Goal: Task Accomplishment & Management: Manage account settings

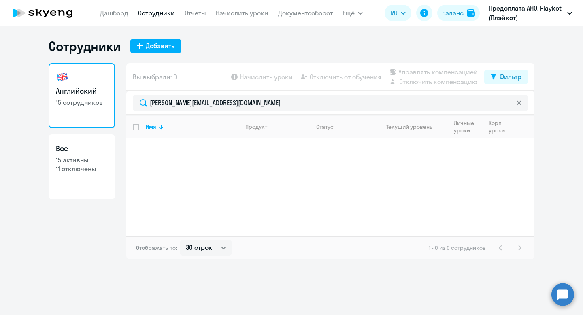
select select "30"
drag, startPoint x: 228, startPoint y: 104, endPoint x: 107, endPoint y: 103, distance: 120.6
click at [107, 103] on div "Английский 15 сотрудников Все 15 активны 11 отключены Вы выбрали: 0 Начислить у…" at bounding box center [292, 161] width 486 height 196
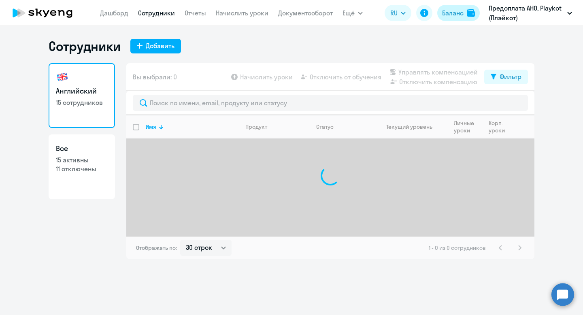
click at [467, 12] on img at bounding box center [471, 13] width 8 height 8
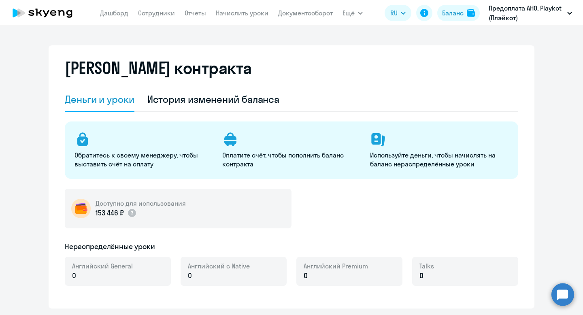
select select "english_adult_not_native_speaker"
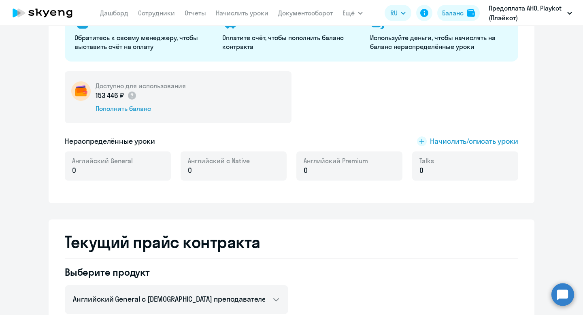
scroll to position [126, 0]
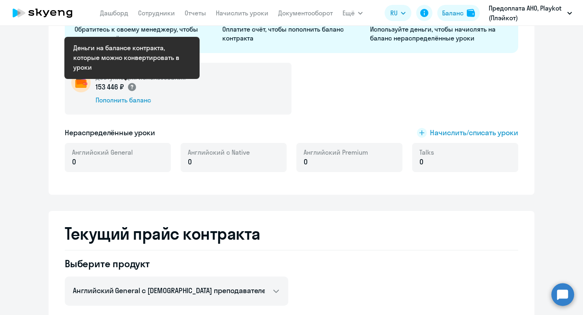
click at [130, 87] on circle at bounding box center [132, 87] width 8 height 8
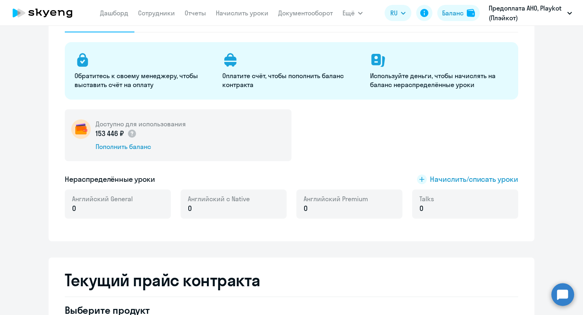
scroll to position [0, 0]
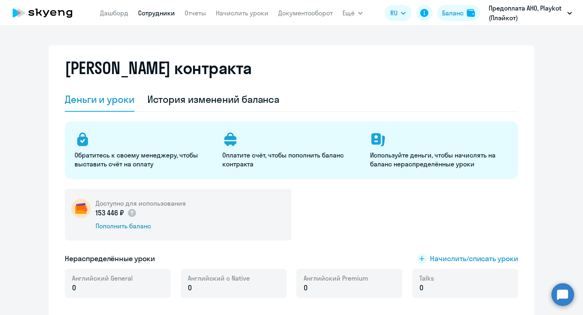
click at [143, 13] on link "Сотрудники" at bounding box center [156, 13] width 37 height 8
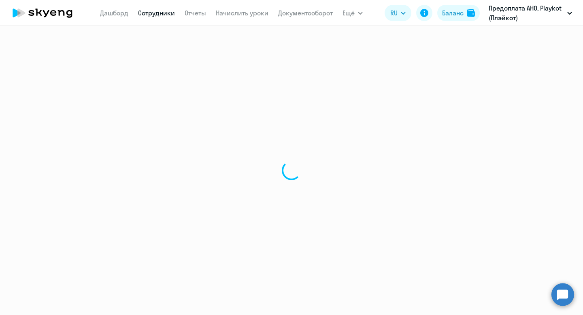
select select "30"
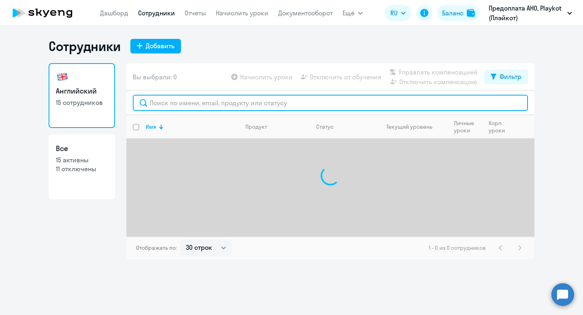
click at [187, 100] on input "text" at bounding box center [330, 103] width 395 height 16
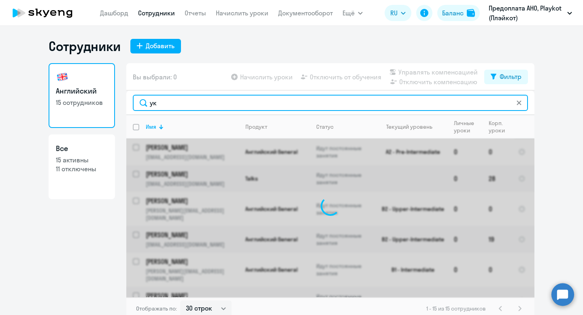
type input "у"
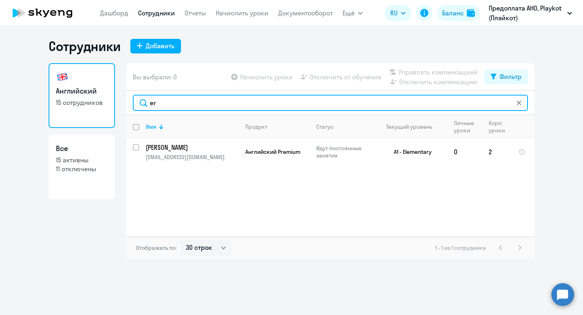
type input "e"
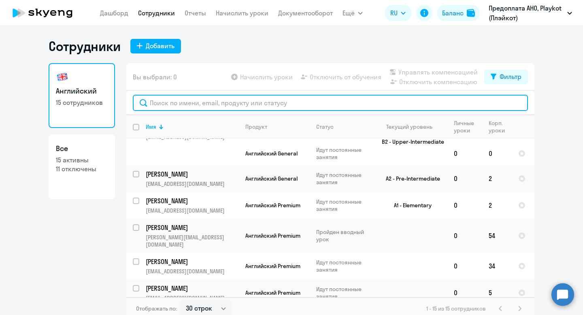
scroll to position [182, 0]
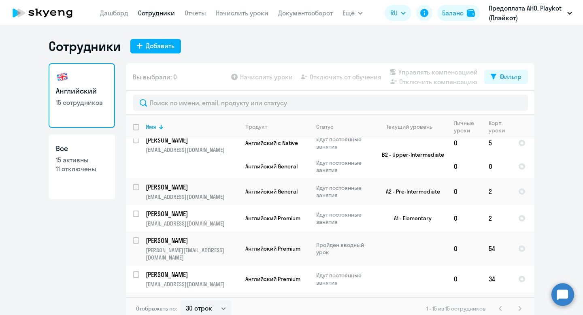
click at [266, 74] on app-table-action-button "Начислить уроки" at bounding box center [261, 77] width 63 height 10
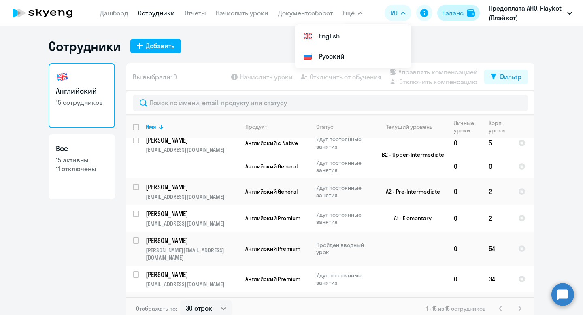
click at [463, 15] on div "Баланс" at bounding box center [452, 13] width 21 height 10
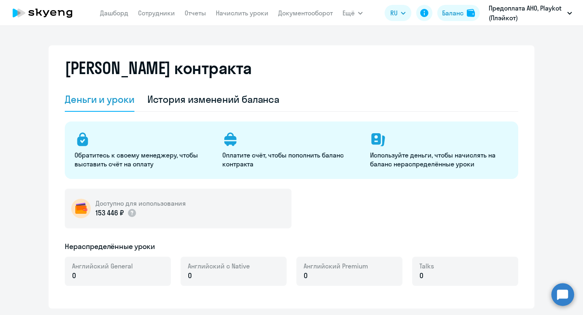
select select "english_adult_not_native_speaker"
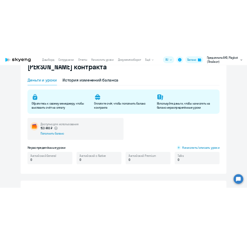
scroll to position [116, 0]
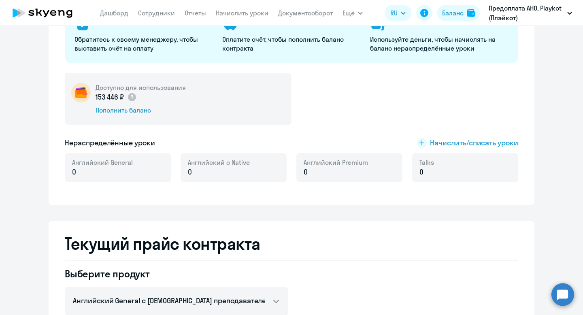
click at [133, 169] on div "Английский General 0" at bounding box center [118, 167] width 106 height 29
click at [463, 142] on span "Начислить/списать уроки" at bounding box center [474, 143] width 88 height 11
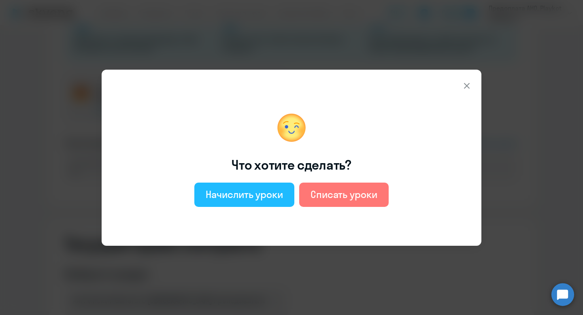
click at [265, 202] on button "Начислить уроки" at bounding box center [244, 195] width 100 height 24
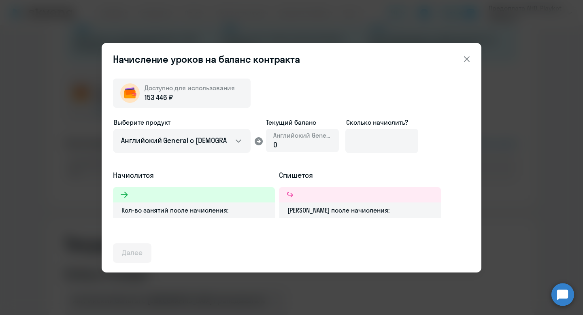
click at [307, 139] on span "Английский General" at bounding box center [302, 135] width 58 height 9
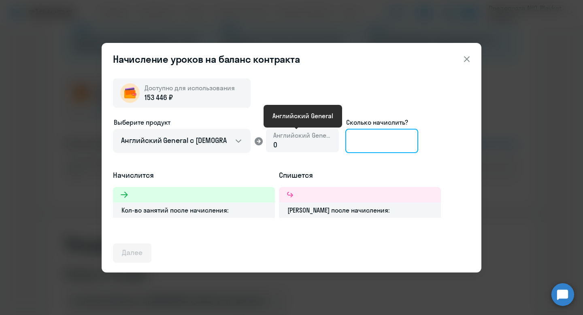
click at [380, 140] on input at bounding box center [381, 141] width 73 height 24
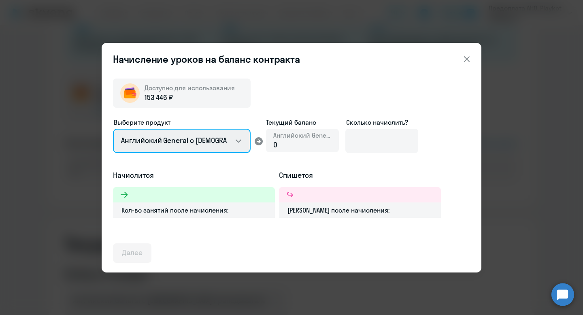
click at [226, 138] on select "Английский General с [DEMOGRAPHIC_DATA] преподавателем Английский General с [DE…" at bounding box center [182, 141] width 138 height 24
select select "english_adult_not_native_speaker_premium"
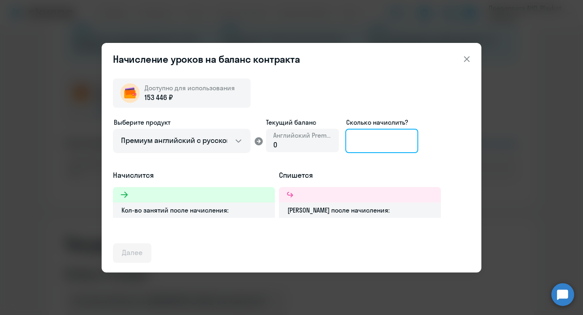
click at [353, 140] on input at bounding box center [381, 141] width 73 height 24
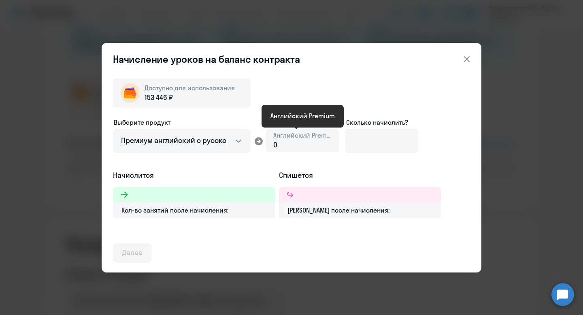
click at [284, 140] on div "0" at bounding box center [302, 145] width 58 height 11
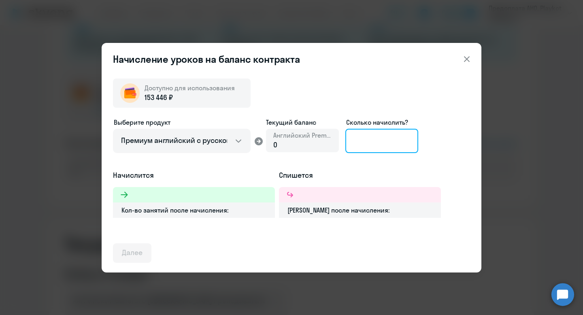
click at [357, 142] on input at bounding box center [381, 141] width 73 height 24
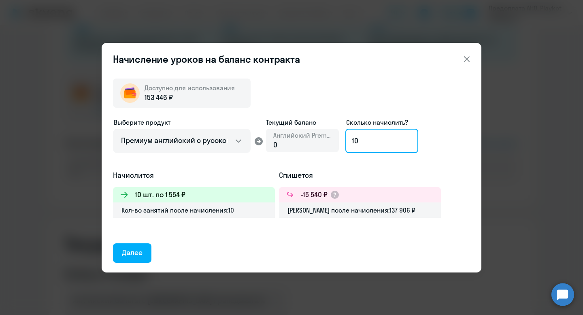
type input "1"
type input "3"
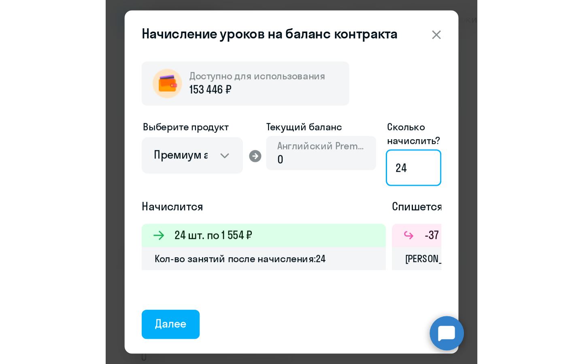
scroll to position [109, 0]
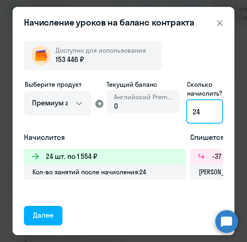
type input "24"
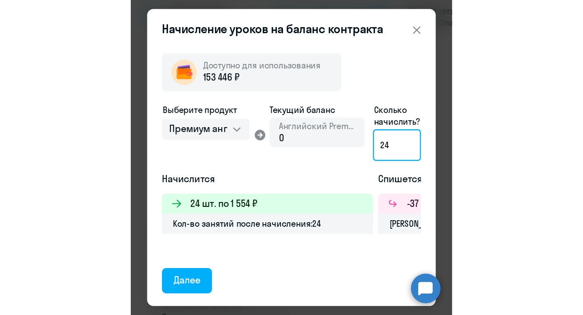
scroll to position [116, 0]
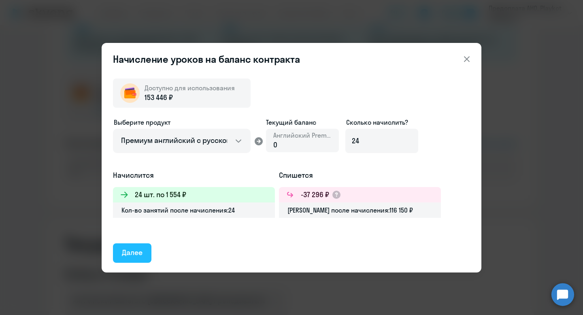
click at [140, 253] on div "Далее" at bounding box center [132, 252] width 21 height 11
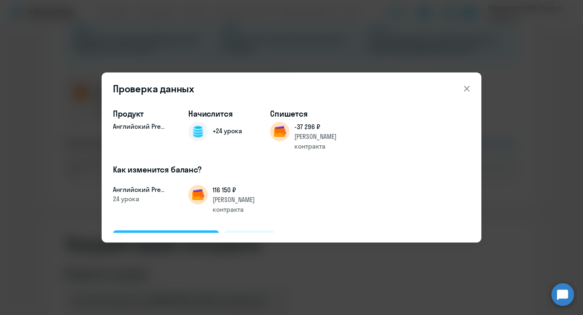
click at [180, 234] on div "Подтвердить и начислить" at bounding box center [166, 239] width 88 height 11
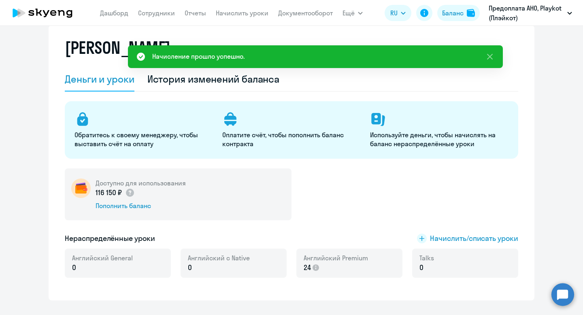
scroll to position [0, 0]
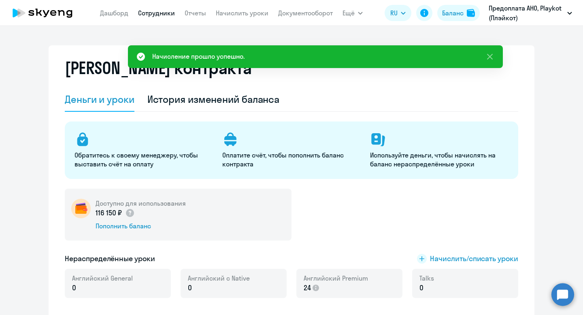
click at [149, 13] on link "Сотрудники" at bounding box center [156, 13] width 37 height 8
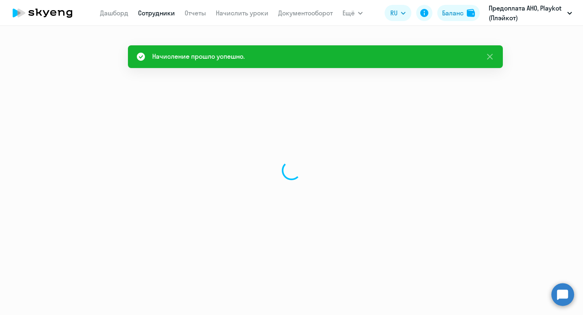
select select "30"
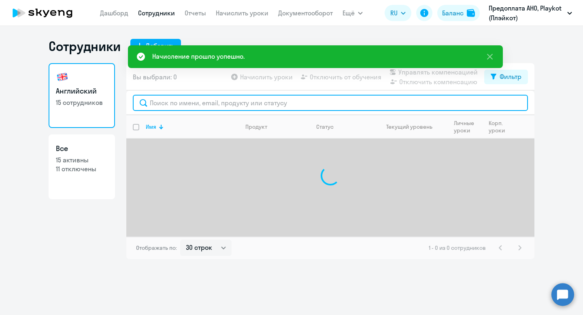
click at [176, 100] on input "text" at bounding box center [330, 103] width 395 height 16
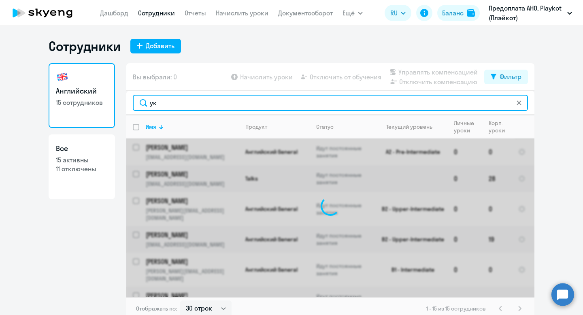
type input "у"
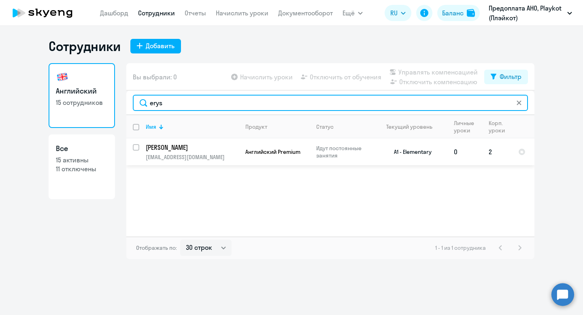
type input "erys"
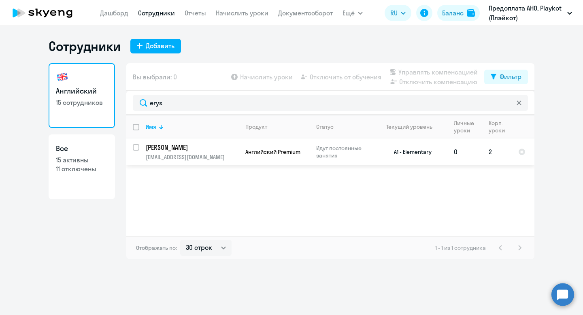
click at [193, 146] on p "[PERSON_NAME]" at bounding box center [191, 147] width 91 height 9
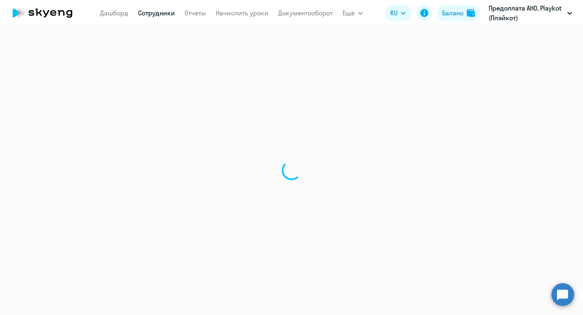
select select "english"
select select "30"
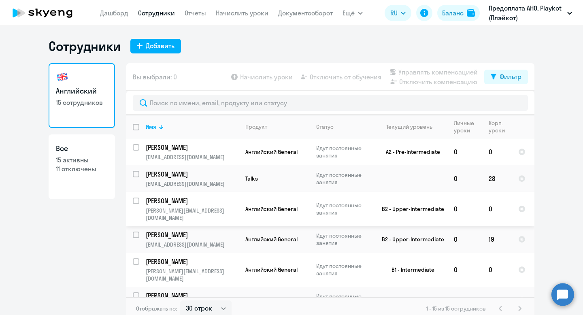
scroll to position [18, 0]
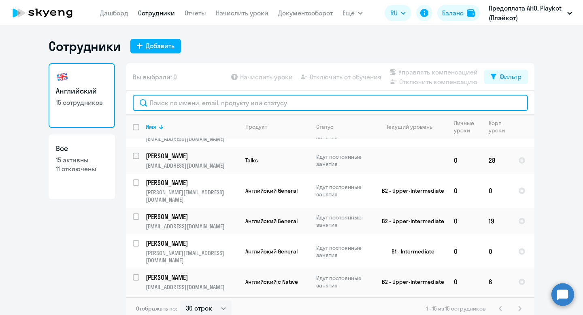
click at [177, 104] on input "text" at bounding box center [330, 103] width 395 height 16
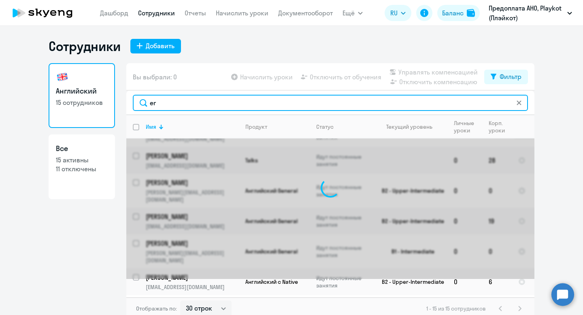
scroll to position [0, 0]
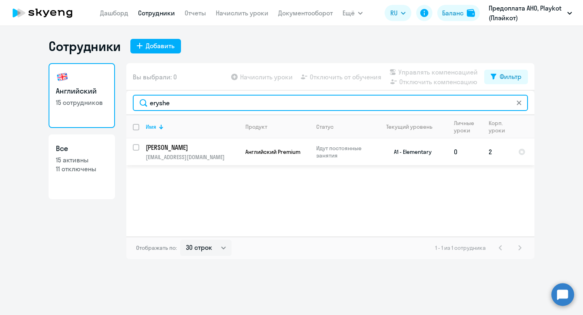
type input "eryshe"
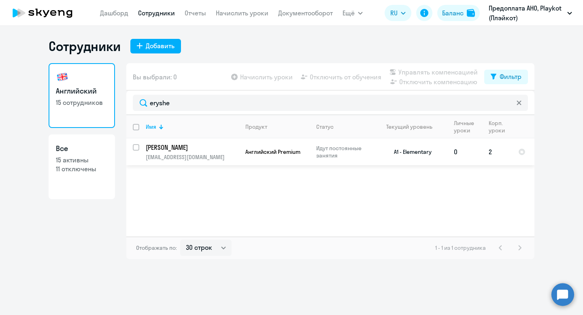
click at [233, 149] on p "[PERSON_NAME]" at bounding box center [191, 147] width 91 height 9
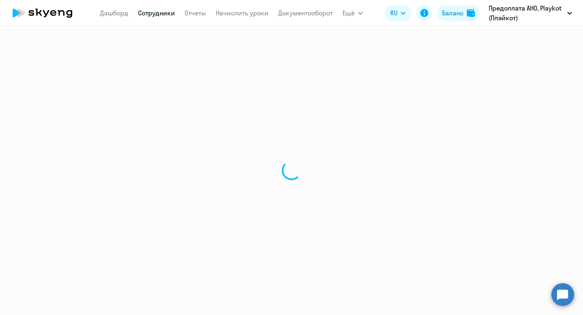
select select "english"
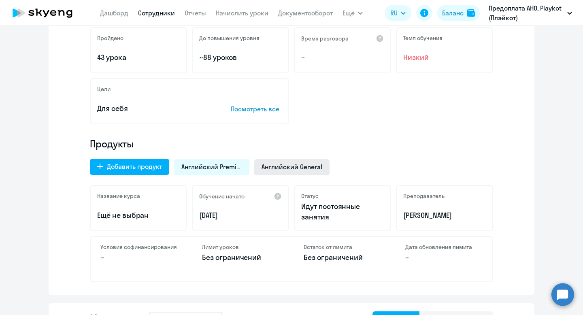
scroll to position [181, 0]
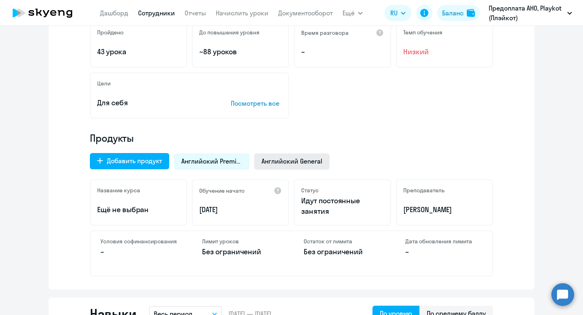
click at [291, 158] on span "Английский General" at bounding box center [291, 161] width 61 height 9
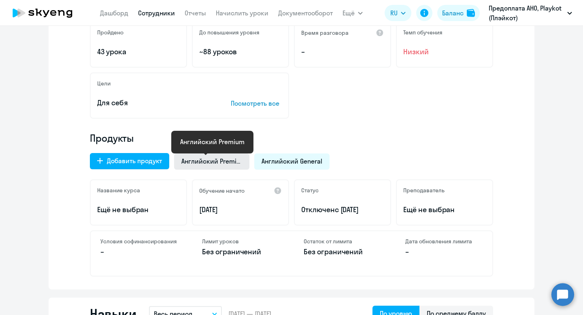
click at [219, 158] on span "Английский Premium" at bounding box center [211, 161] width 61 height 9
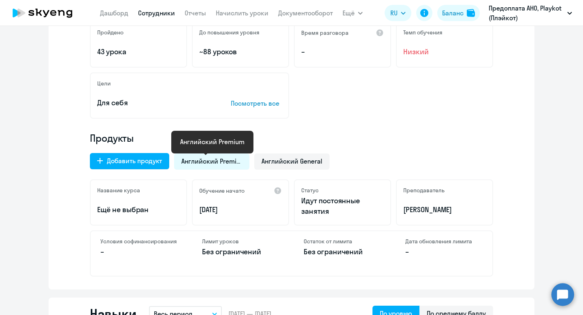
click at [222, 160] on span "Английский Premium" at bounding box center [211, 161] width 61 height 9
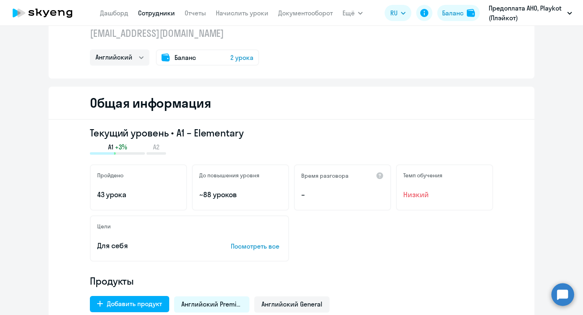
scroll to position [0, 0]
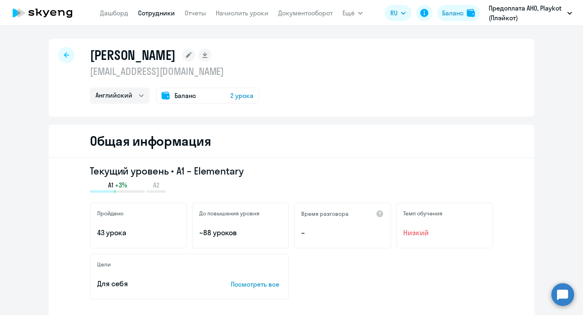
click at [243, 94] on span "2 урока" at bounding box center [241, 96] width 23 height 10
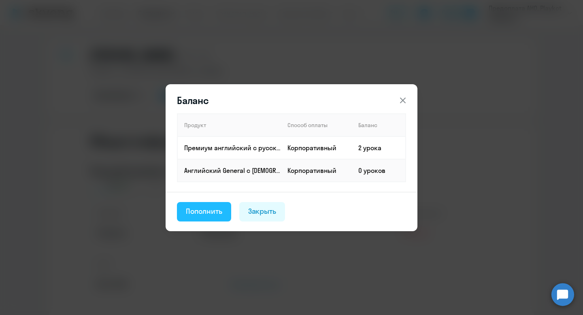
click at [217, 210] on div "Пополнить" at bounding box center [204, 211] width 36 height 11
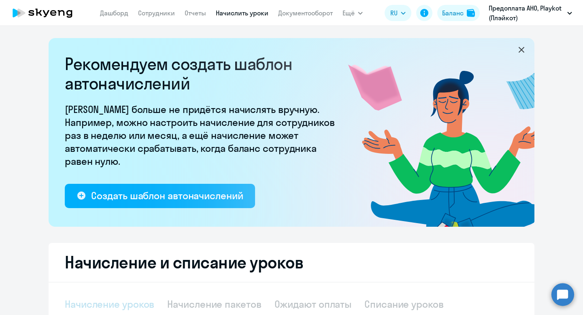
select select "10"
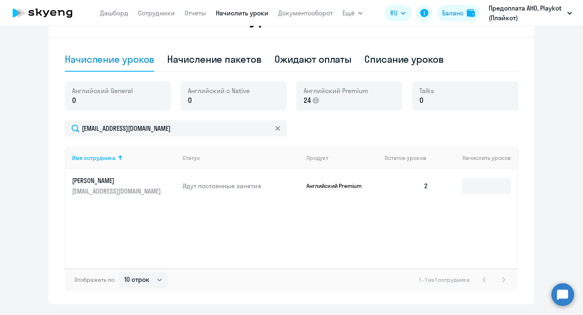
scroll to position [249, 0]
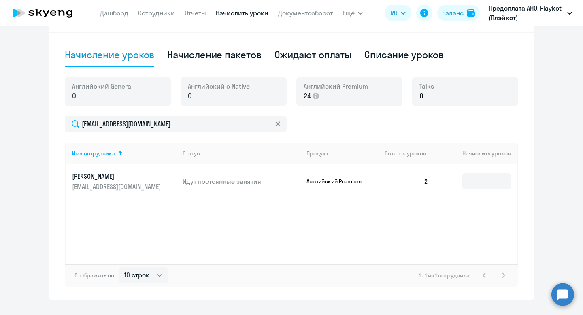
click at [147, 92] on div "Английский General 0" at bounding box center [118, 91] width 106 height 29
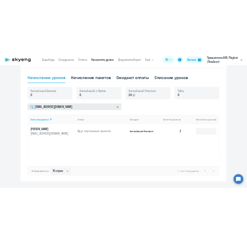
scroll to position [266, 0]
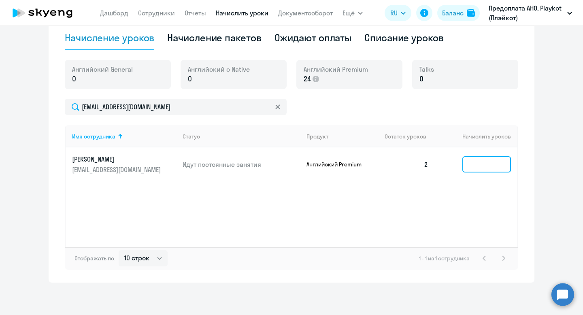
click at [471, 167] on input at bounding box center [486, 164] width 49 height 16
type input "1"
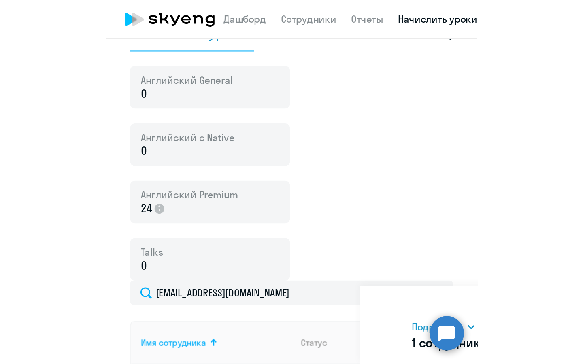
scroll to position [239, 0]
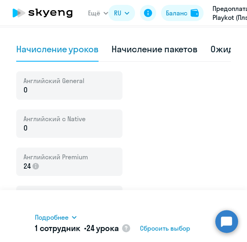
type input "24"
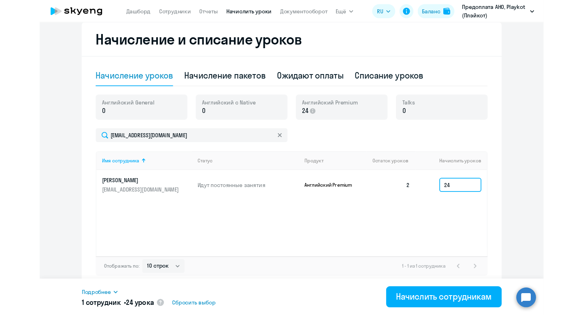
scroll to position [266, 0]
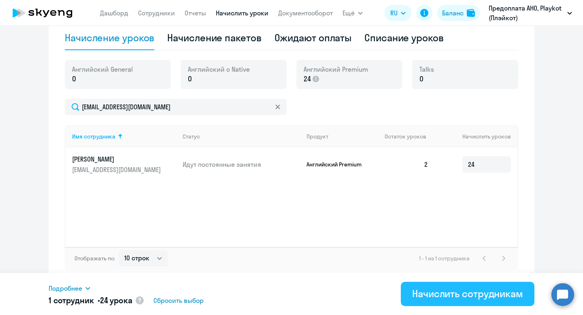
click at [435, 294] on div "Начислить сотрудникам" at bounding box center [467, 293] width 111 height 13
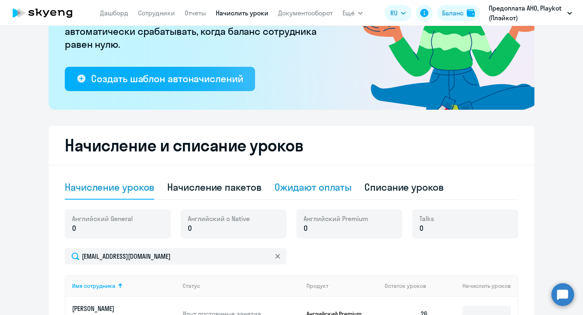
scroll to position [0, 0]
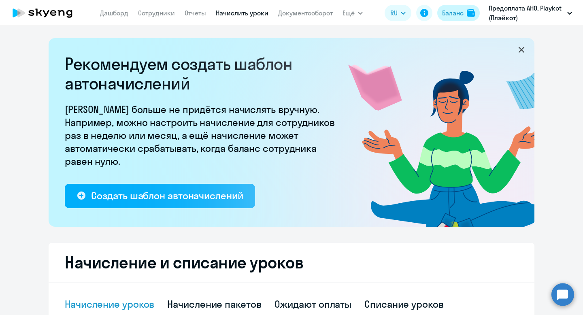
click at [458, 14] on div "Баланс" at bounding box center [452, 13] width 21 height 10
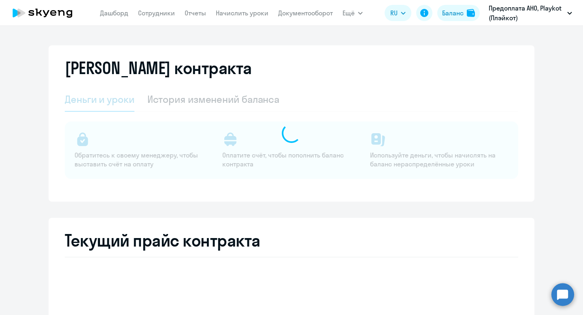
select select "english_adult_not_native_speaker"
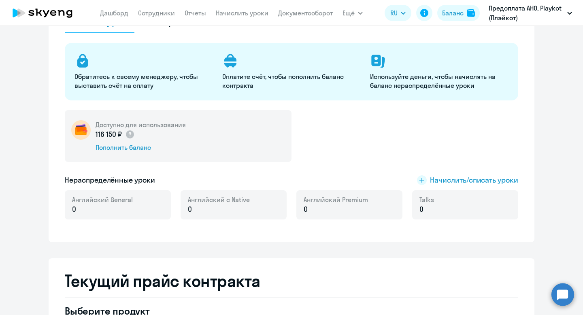
scroll to position [15, 0]
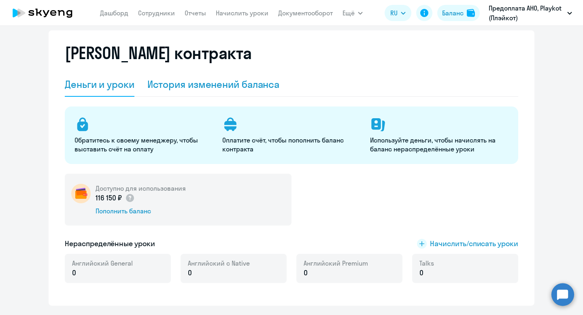
click at [203, 89] on div "История изменений баланса" at bounding box center [213, 84] width 132 height 13
